Goal: Task Accomplishment & Management: Manage account settings

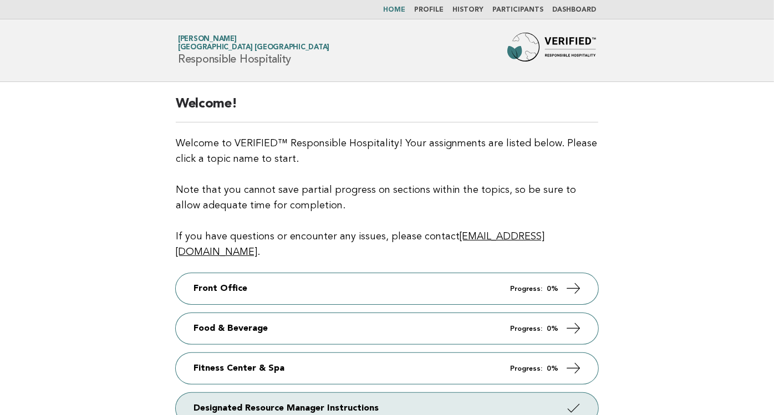
click at [528, 11] on link "Participants" at bounding box center [517, 10] width 51 height 7
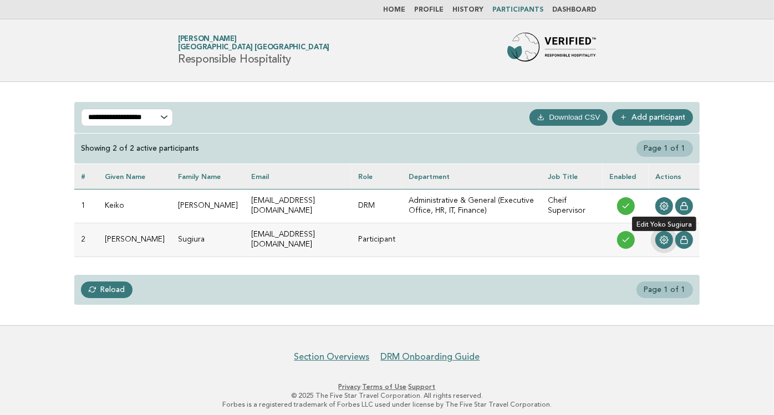
click at [665, 236] on icon at bounding box center [663, 240] width 9 height 9
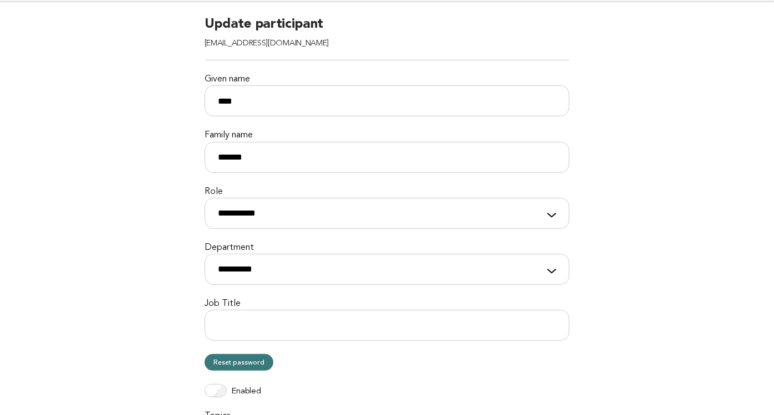
scroll to position [258, 0]
